Goal: Communication & Community: Answer question/provide support

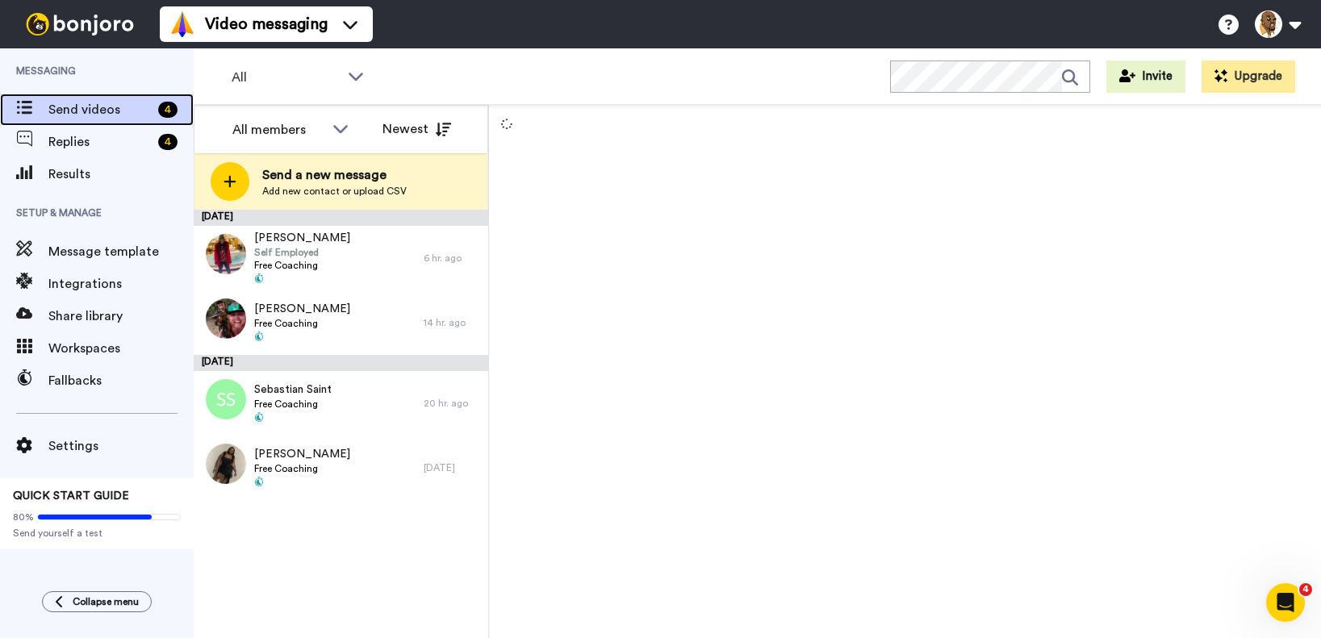
click at [122, 107] on span "Send videos" at bounding box center [99, 109] width 103 height 19
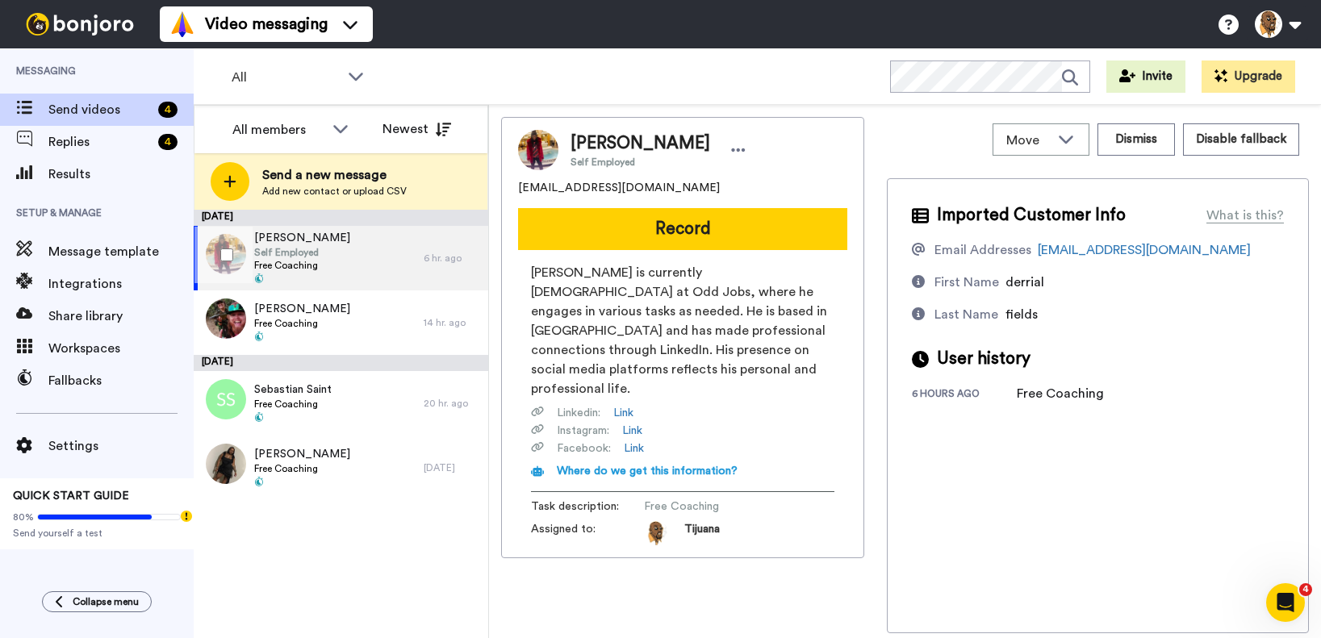
click at [333, 265] on div "[PERSON_NAME] Self Employed Free Coaching" at bounding box center [309, 258] width 230 height 65
click at [361, 264] on div "[PERSON_NAME] Self Employed Free Coaching" at bounding box center [309, 258] width 230 height 65
drag, startPoint x: 362, startPoint y: 279, endPoint x: 366, endPoint y: 288, distance: 9.8
click at [366, 286] on div "[PERSON_NAME] Self Employed Free Coaching" at bounding box center [309, 258] width 230 height 65
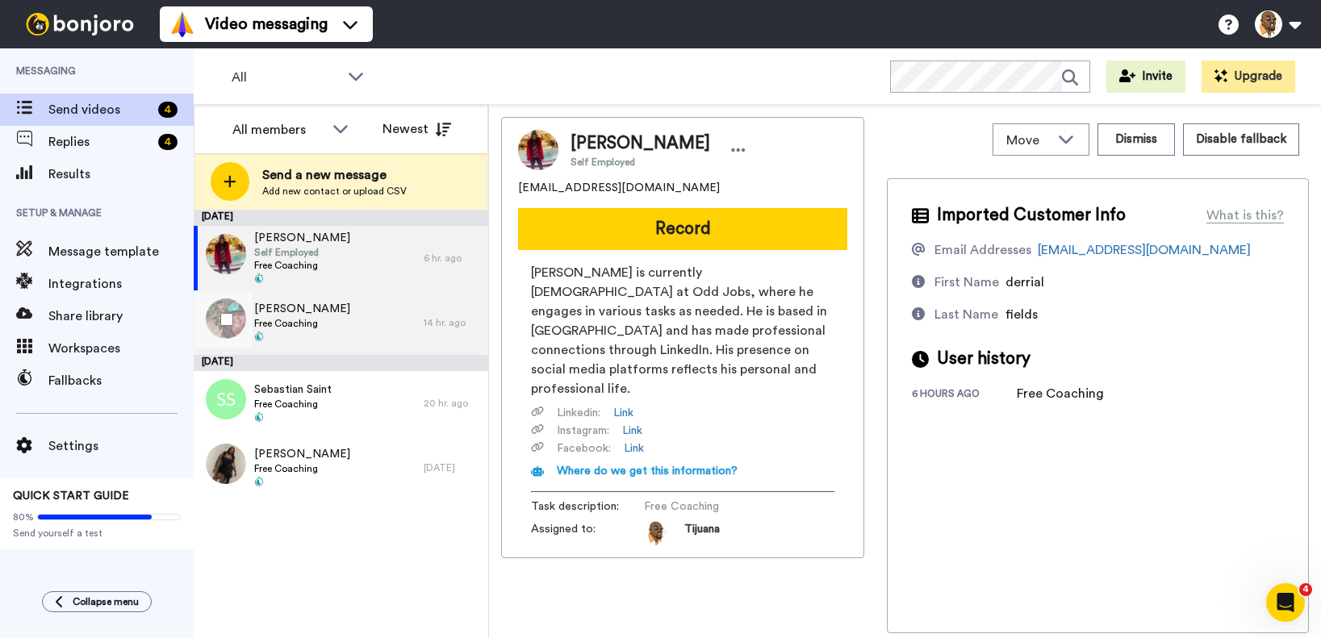
click at [370, 323] on div "[PERSON_NAME] Free Coaching" at bounding box center [309, 322] width 230 height 65
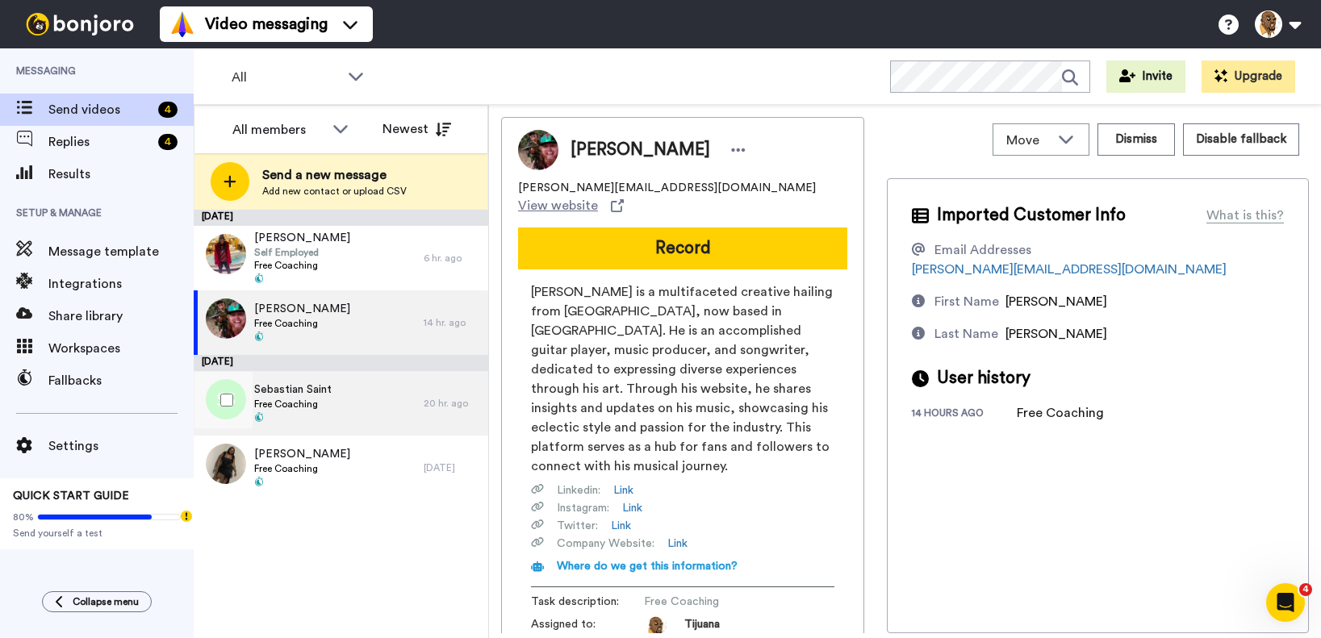
click at [374, 396] on div "[PERSON_NAME] Free Coaching" at bounding box center [309, 403] width 230 height 65
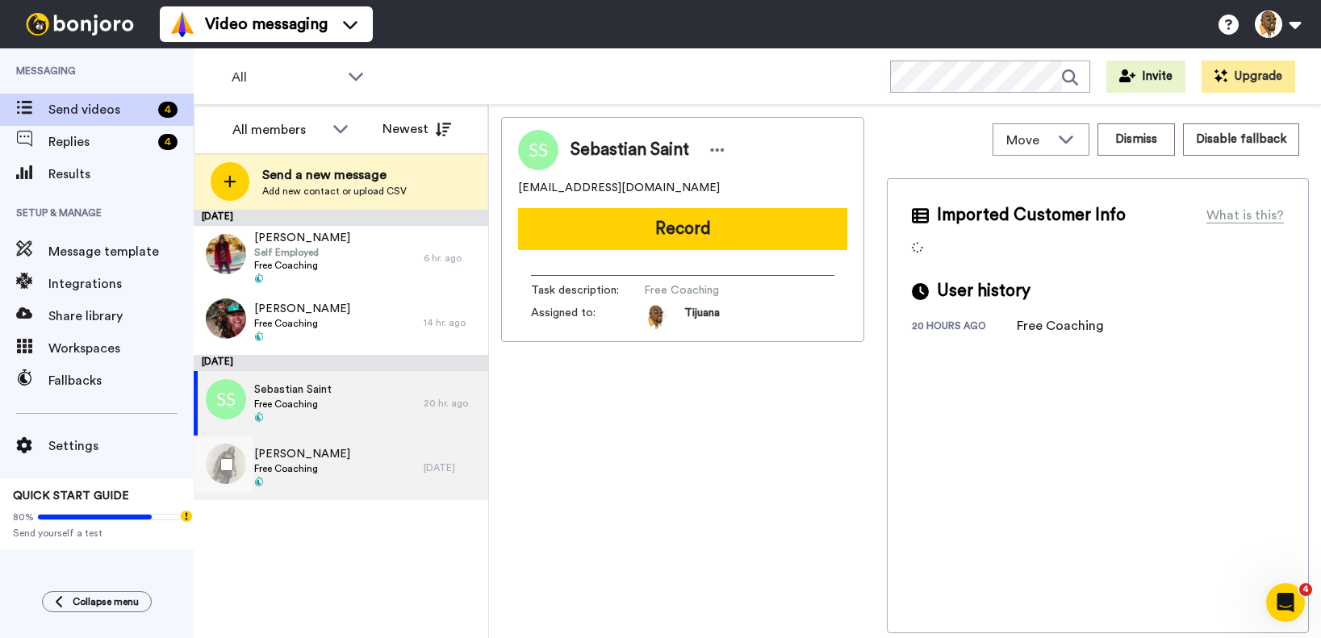
click at [372, 453] on div "[PERSON_NAME] Free Coaching" at bounding box center [309, 468] width 230 height 65
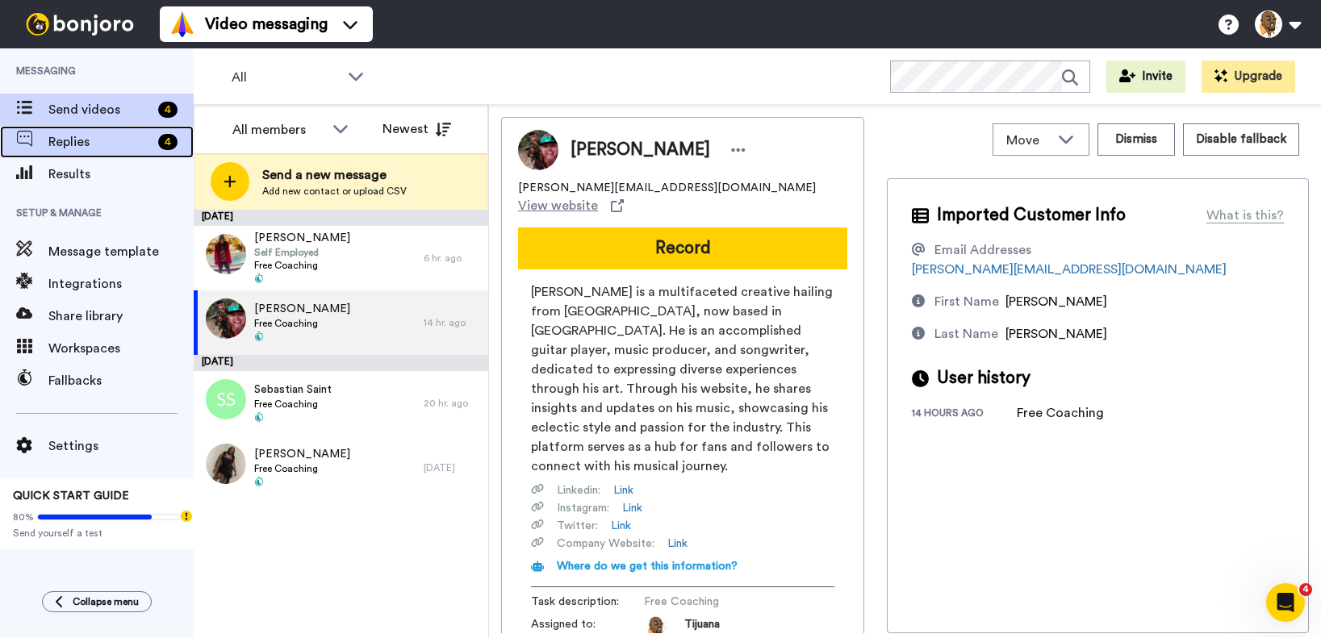
click at [99, 143] on span "Replies" at bounding box center [99, 141] width 103 height 19
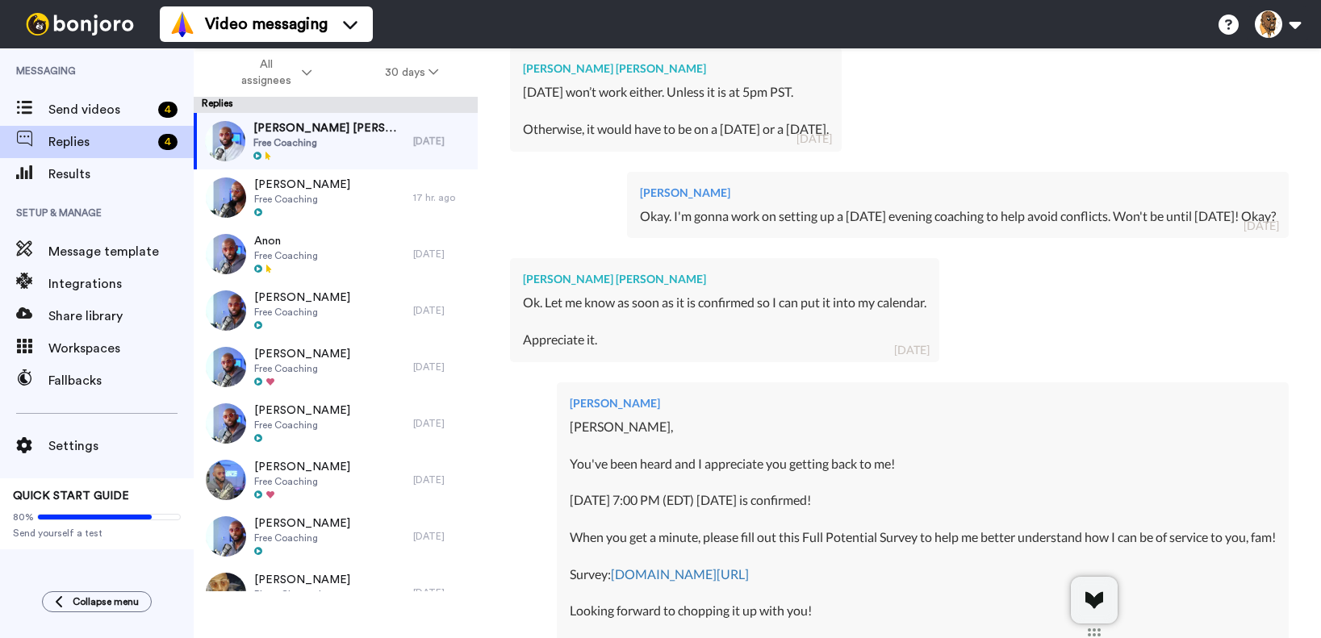
scroll to position [606, 0]
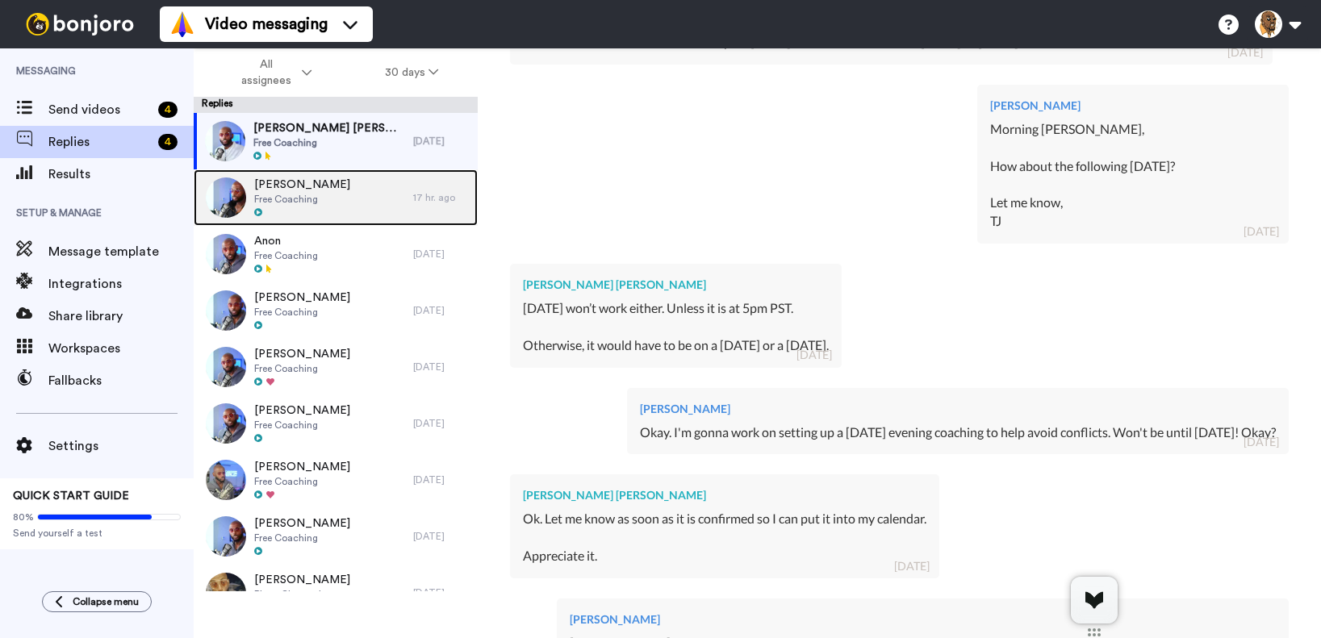
click at [350, 187] on span "Aaron Barnett-clarke" at bounding box center [302, 185] width 96 height 16
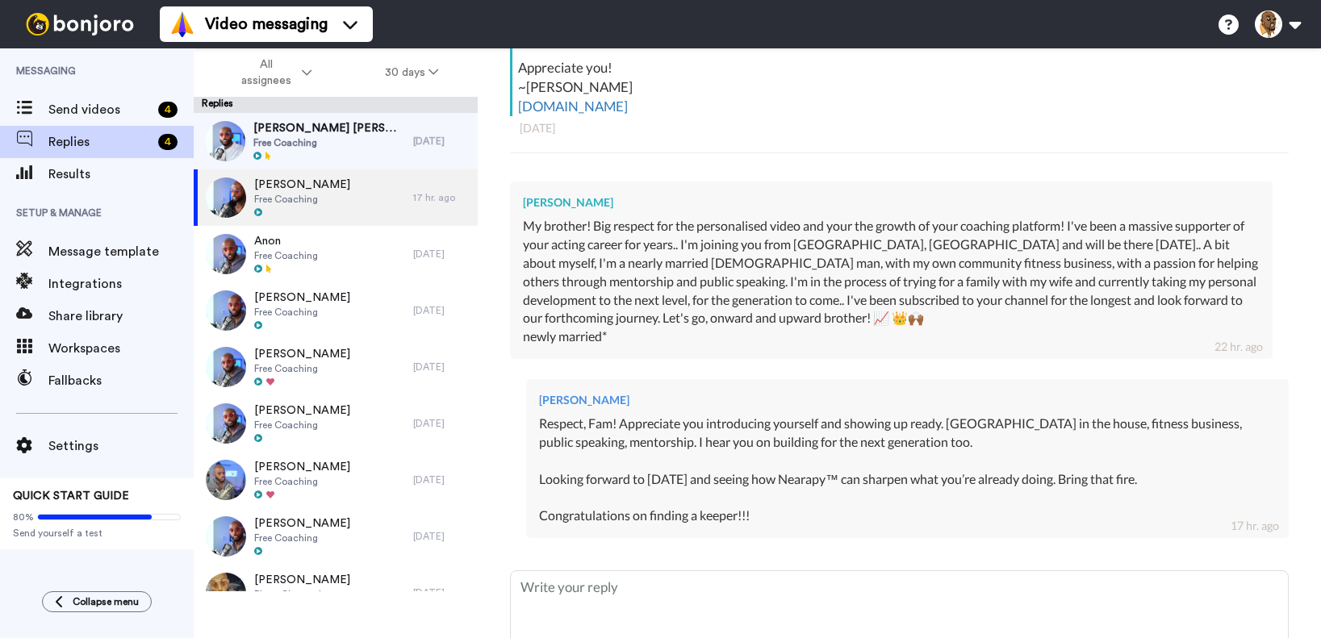
scroll to position [583, 0]
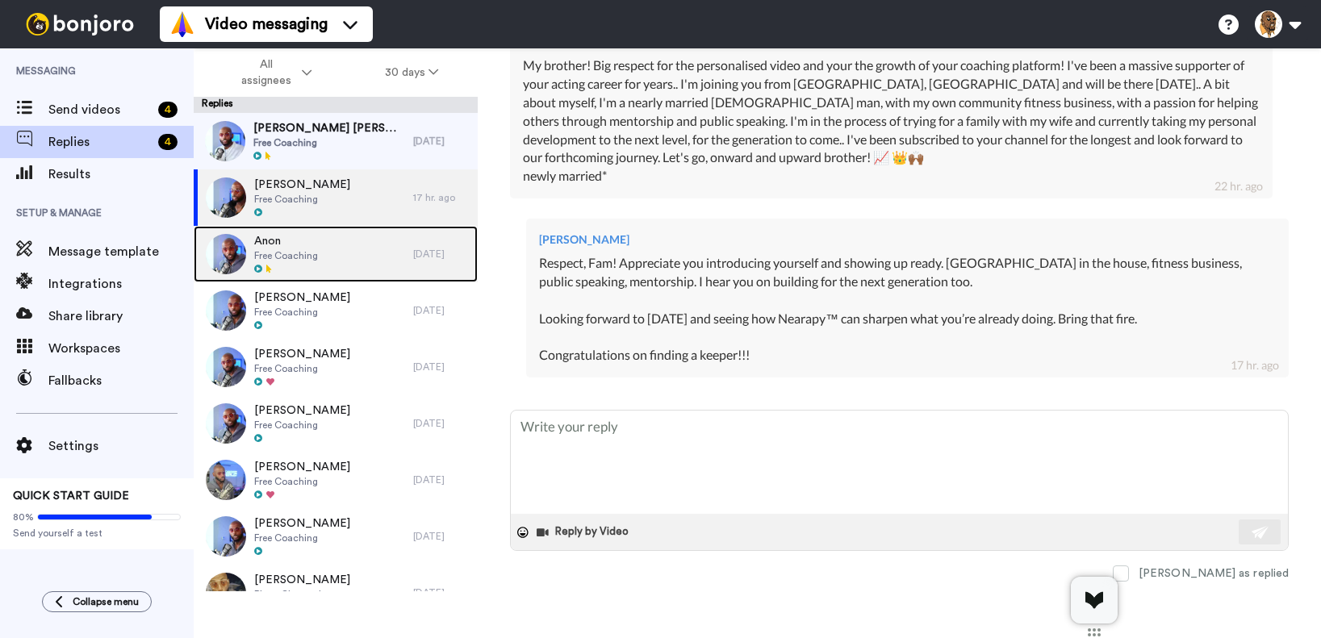
click at [332, 248] on div "Anon Free Coaching" at bounding box center [303, 254] width 219 height 56
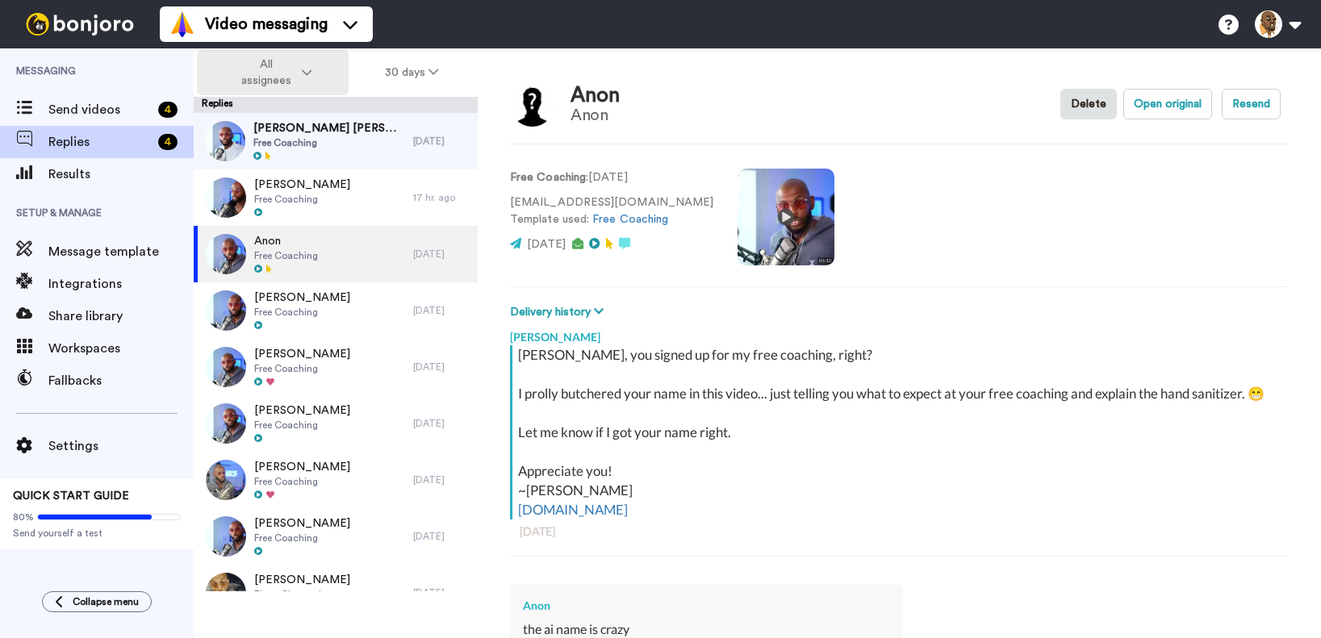
click at [293, 71] on span "All assignees" at bounding box center [265, 72] width 65 height 32
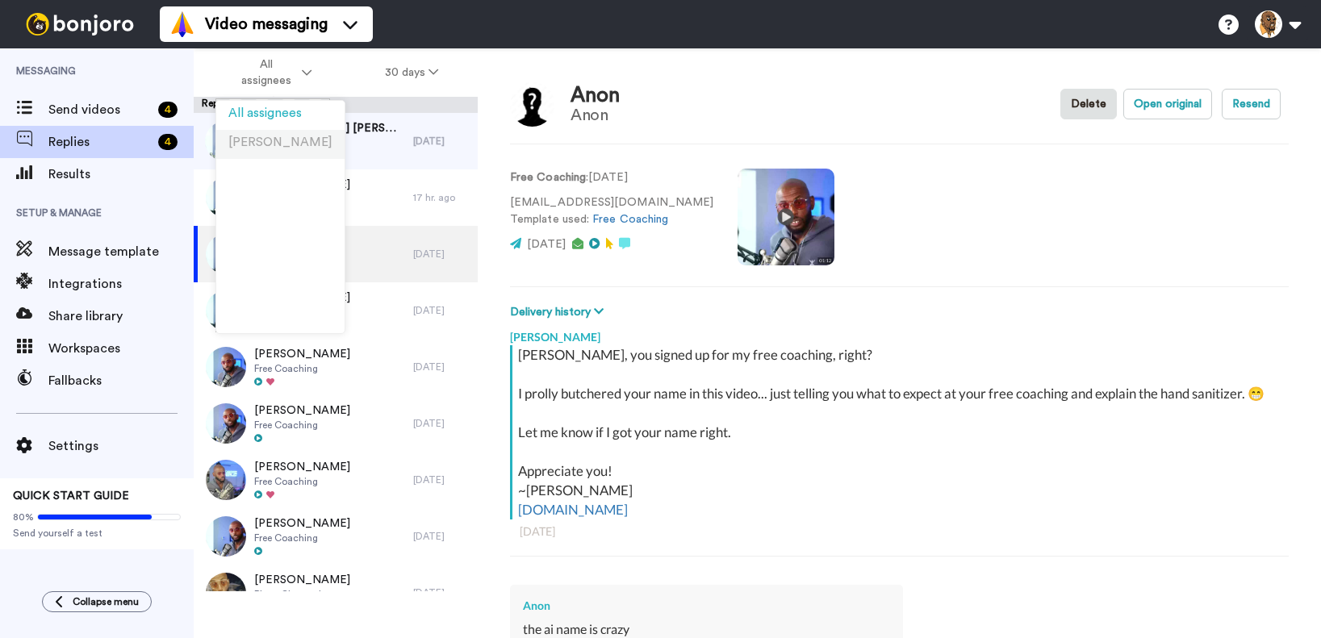
click at [274, 148] on span "[PERSON_NAME]" at bounding box center [280, 142] width 104 height 12
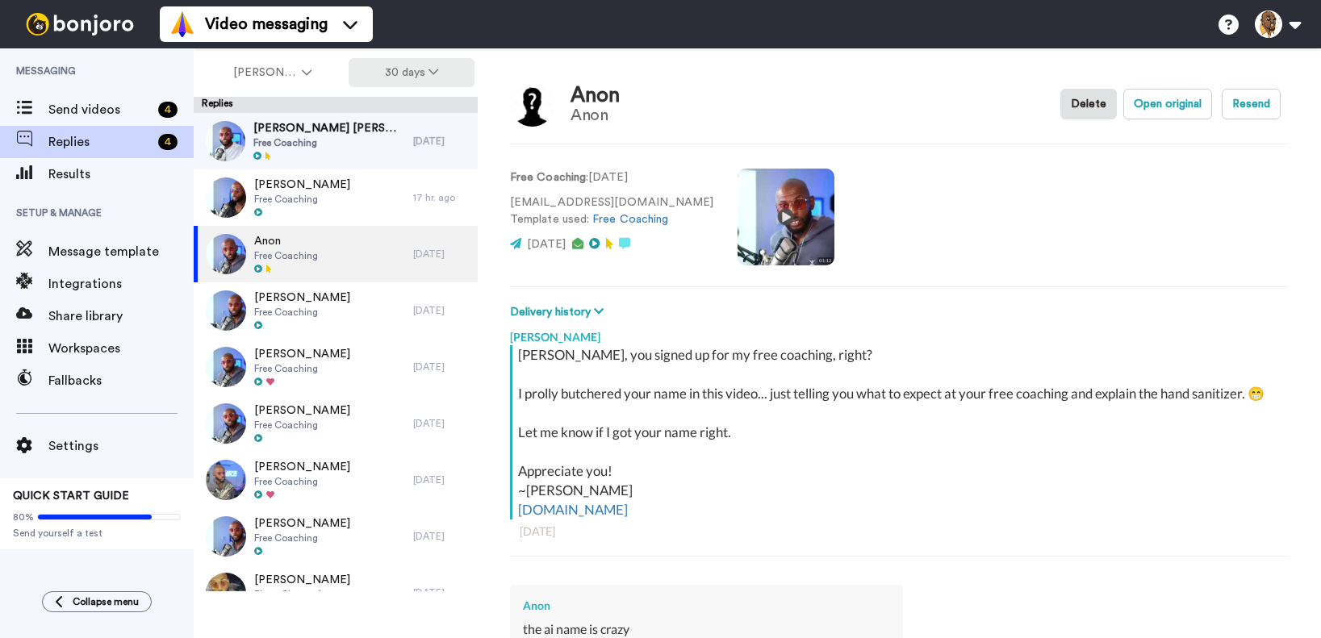
click at [436, 69] on icon at bounding box center [433, 71] width 10 height 11
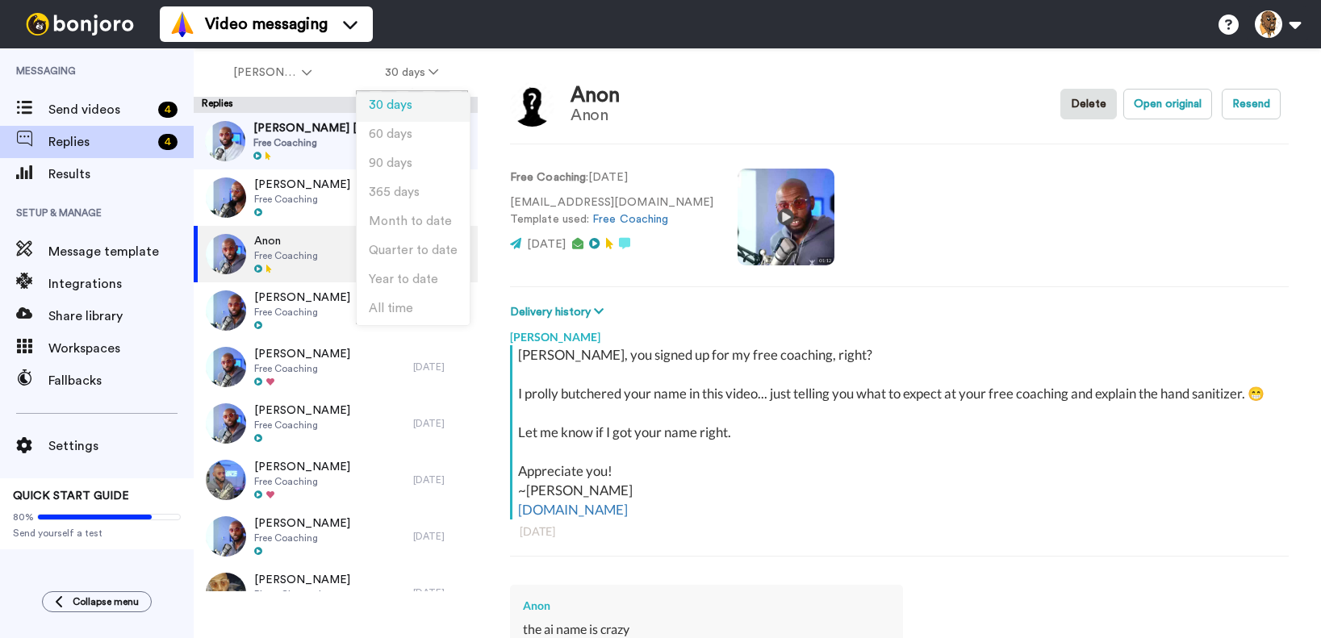
click at [421, 100] on li "30 days" at bounding box center [413, 107] width 113 height 29
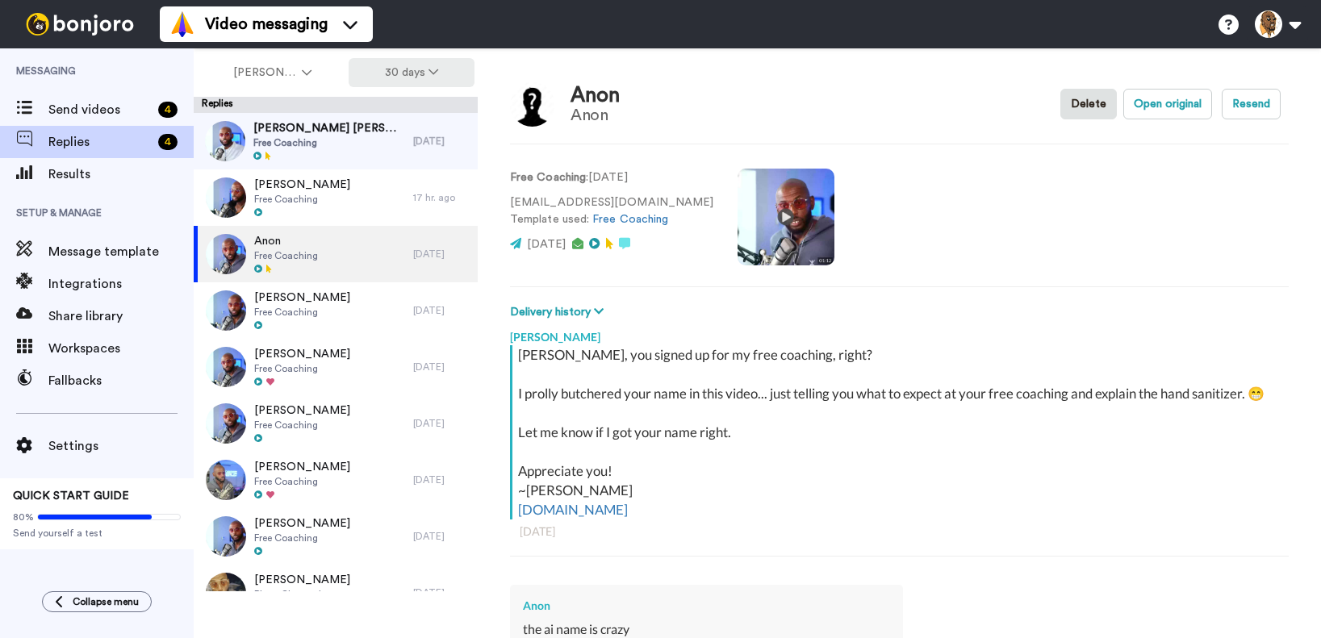
click at [435, 74] on icon at bounding box center [433, 71] width 10 height 11
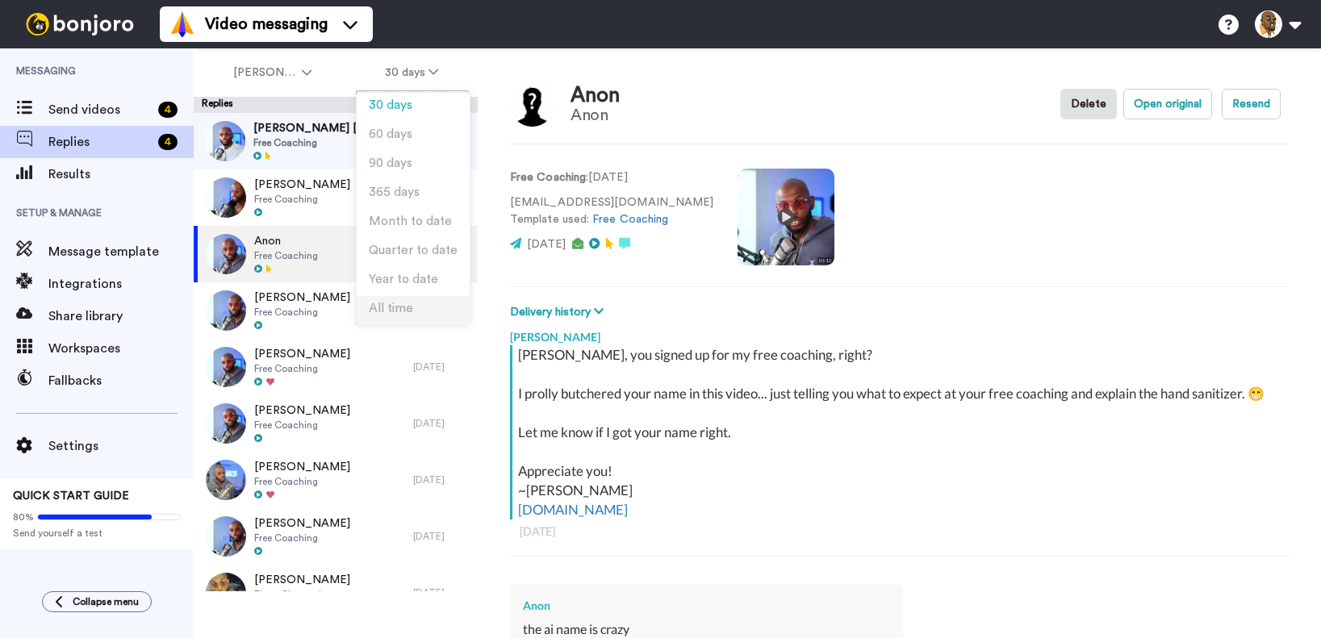
click at [405, 307] on span "All time" at bounding box center [391, 309] width 44 height 12
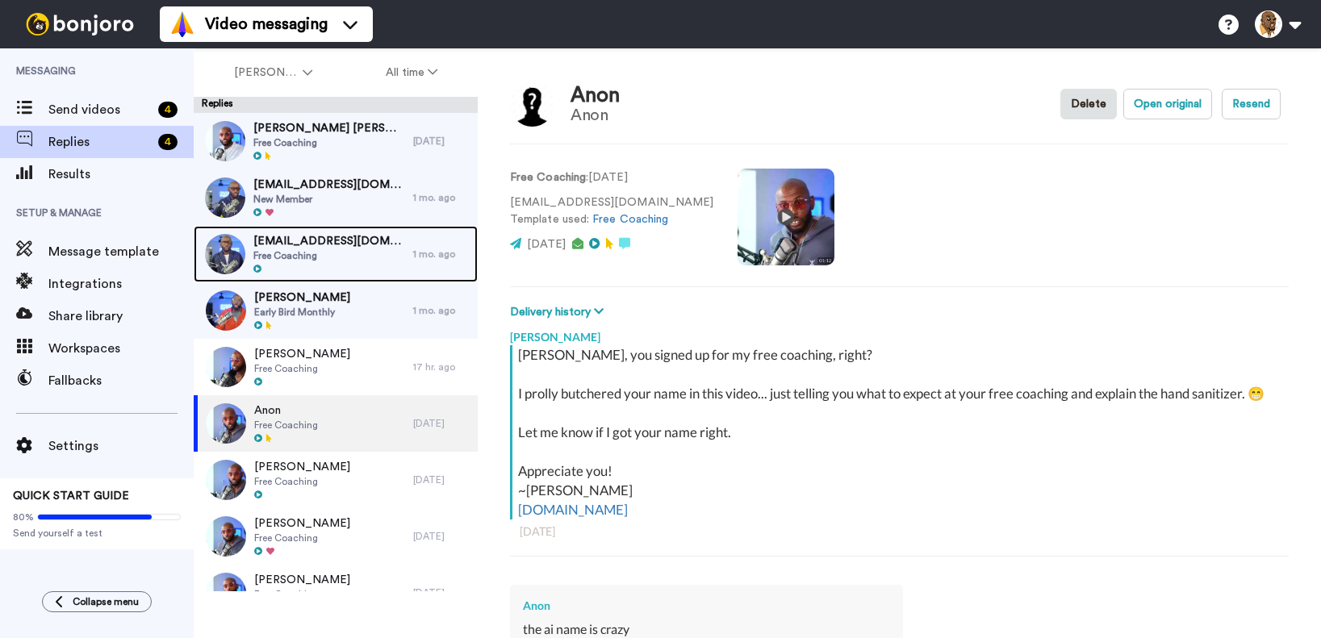
click at [357, 247] on span "lexfranciscogonzalez@gmail.com" at bounding box center [329, 241] width 152 height 16
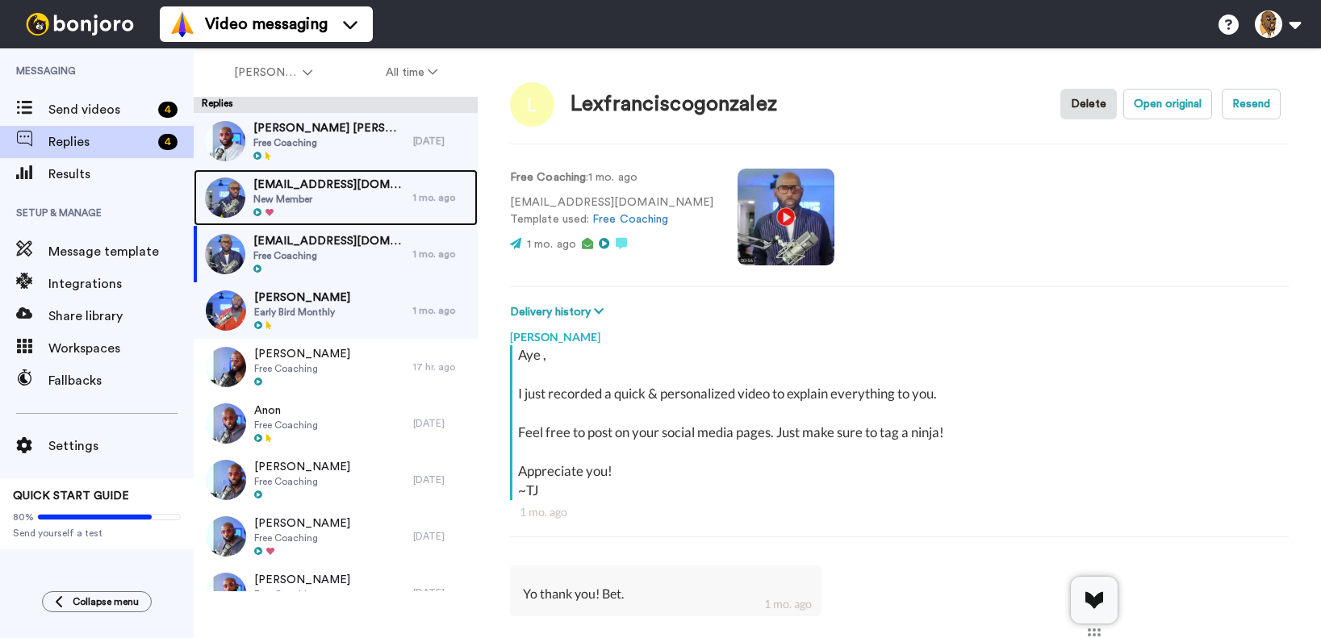
click at [353, 199] on span "New Member" at bounding box center [329, 199] width 152 height 13
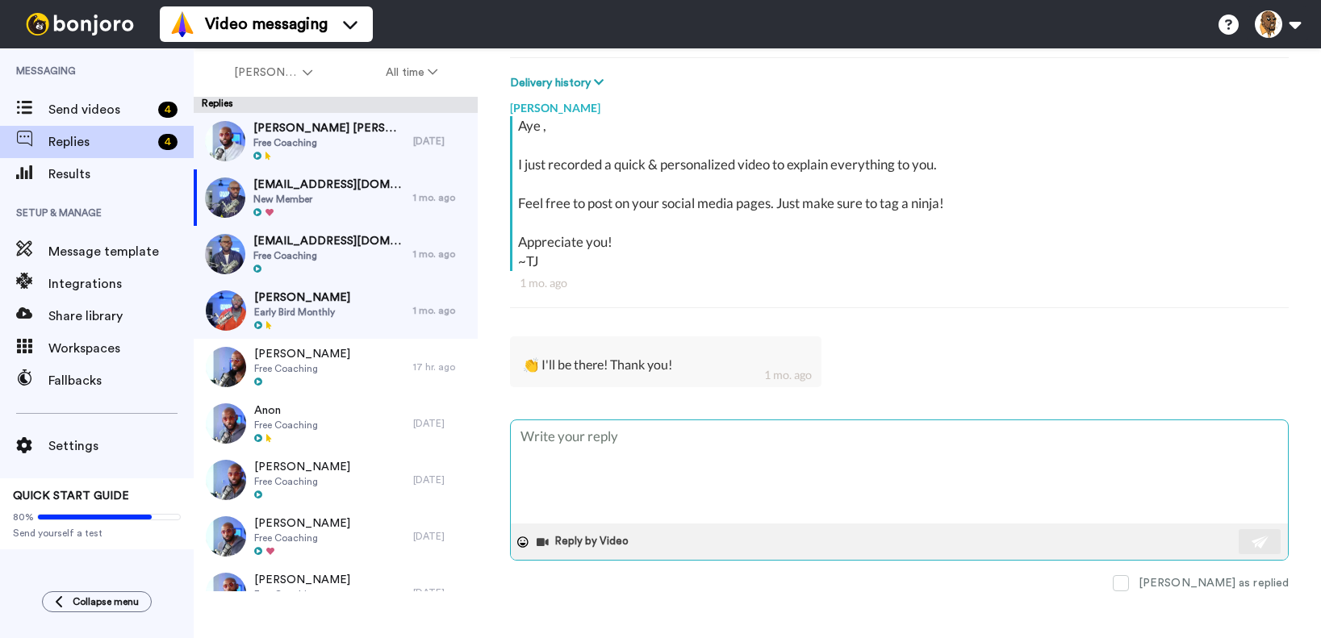
scroll to position [239, 0]
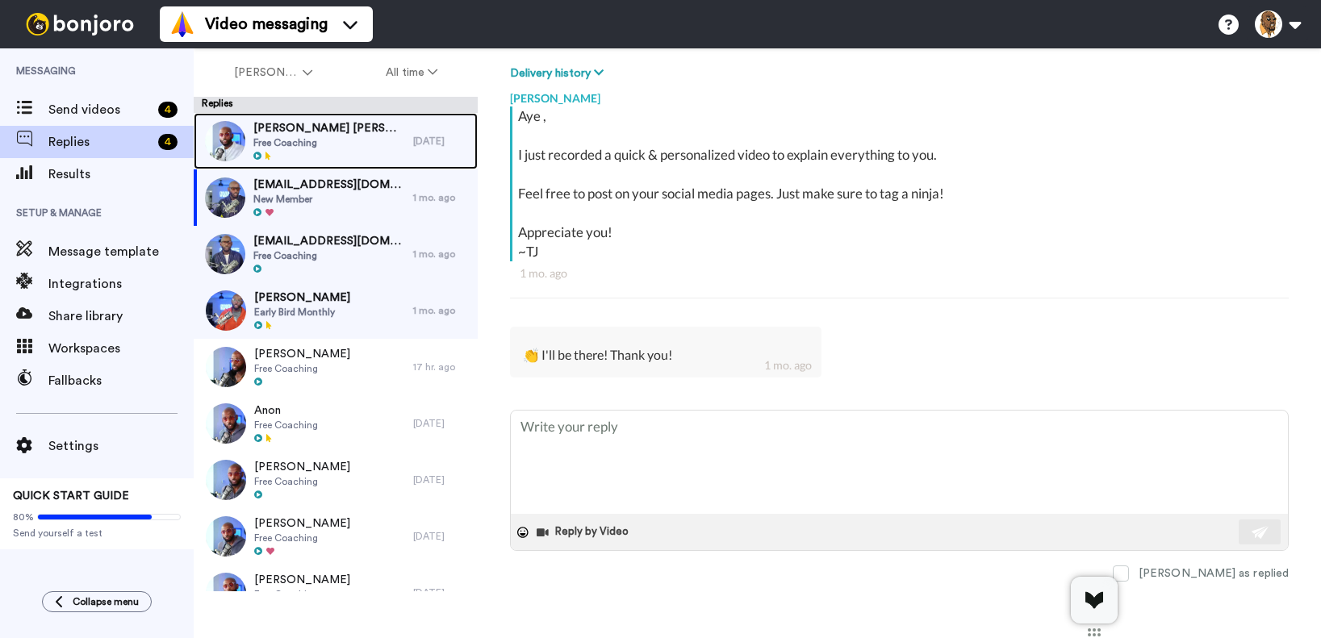
click at [362, 126] on span "Dean Kenneth jackson" at bounding box center [329, 128] width 152 height 16
type textarea "x"
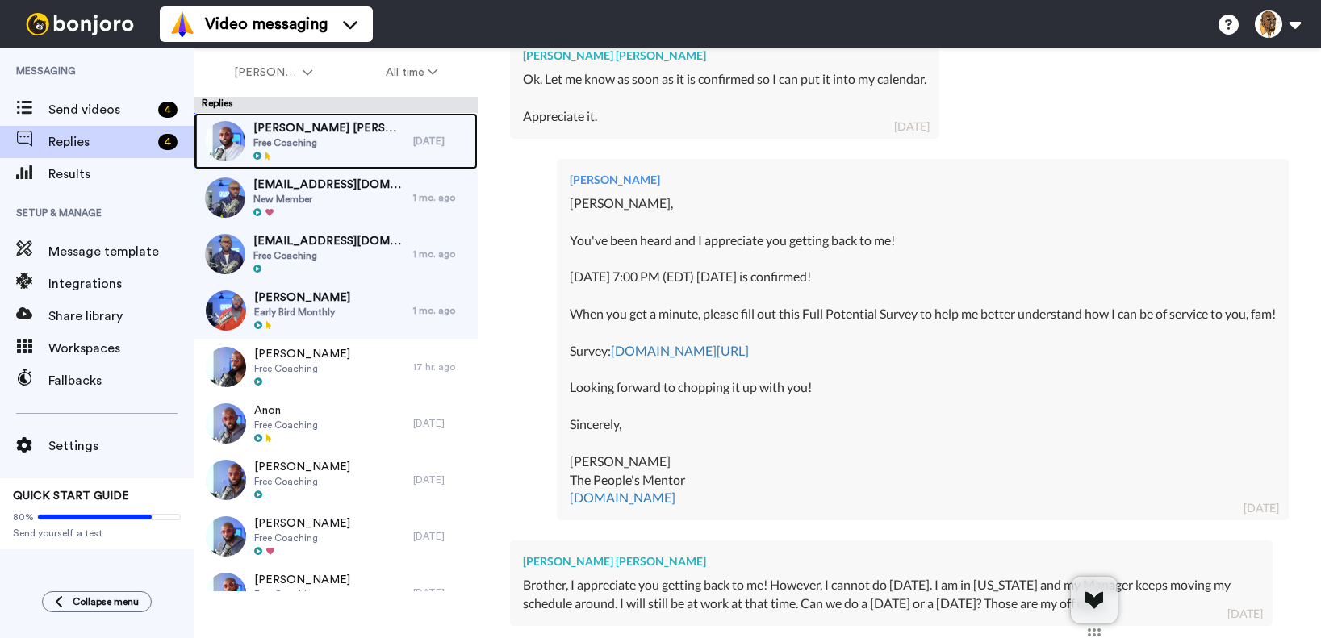
scroll to position [1332, 0]
